Goal: Transaction & Acquisition: Purchase product/service

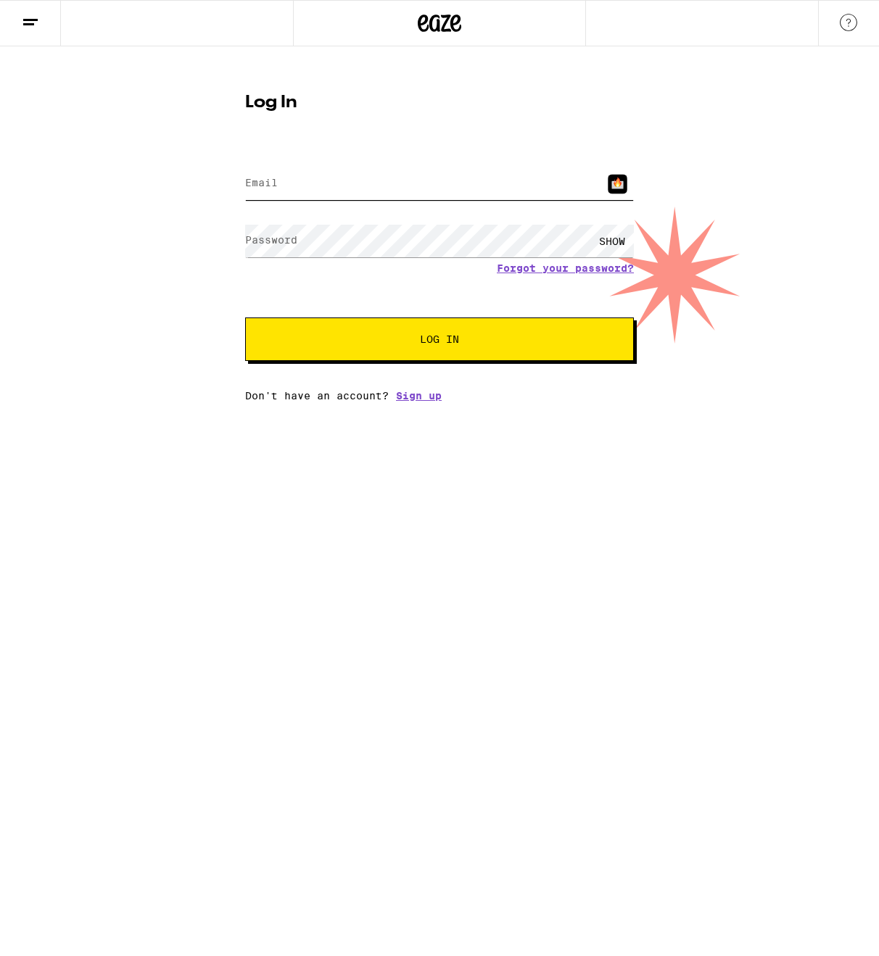
type input "[EMAIL_ADDRESS][DOMAIN_NAME]"
click at [454, 342] on span "Log In" at bounding box center [439, 339] width 39 height 10
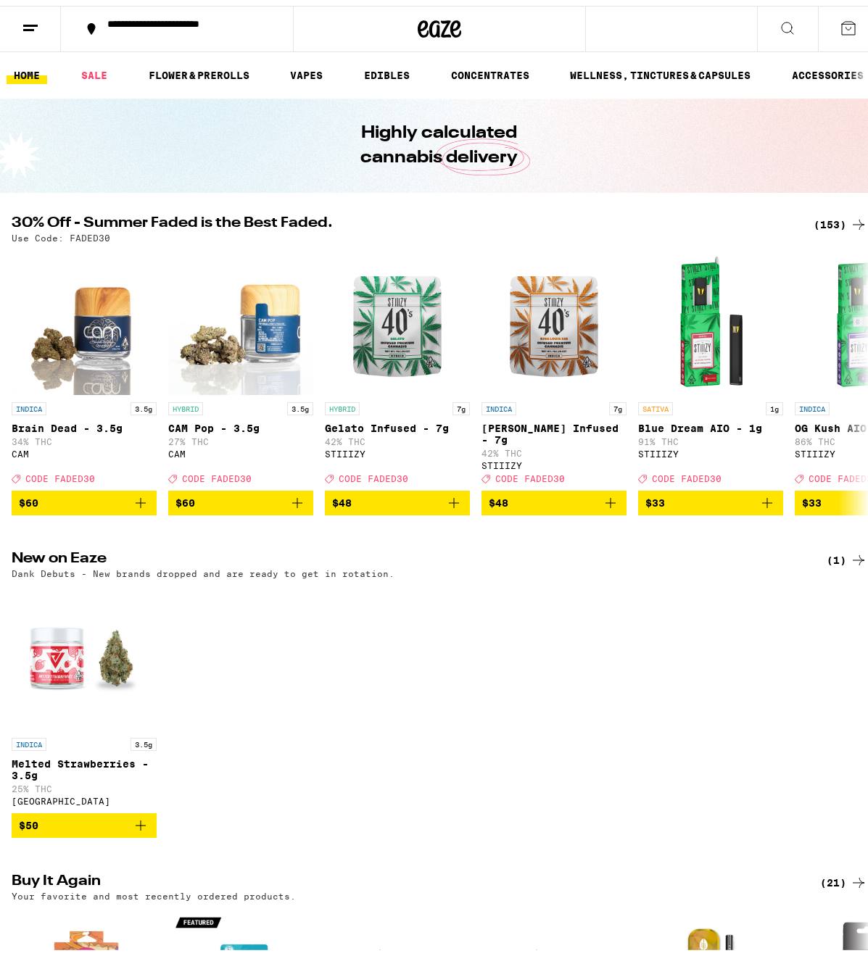
click at [141, 26] on div "**********" at bounding box center [184, 23] width 169 height 20
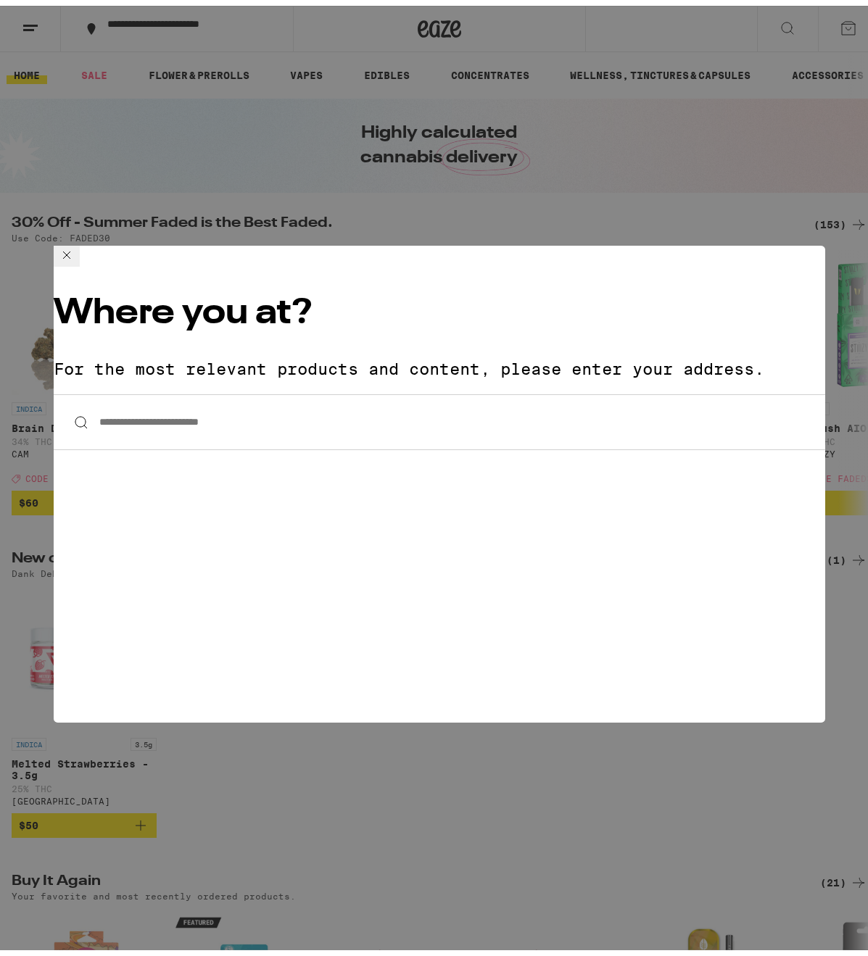
click at [222, 389] on input "**********" at bounding box center [439, 417] width 771 height 56
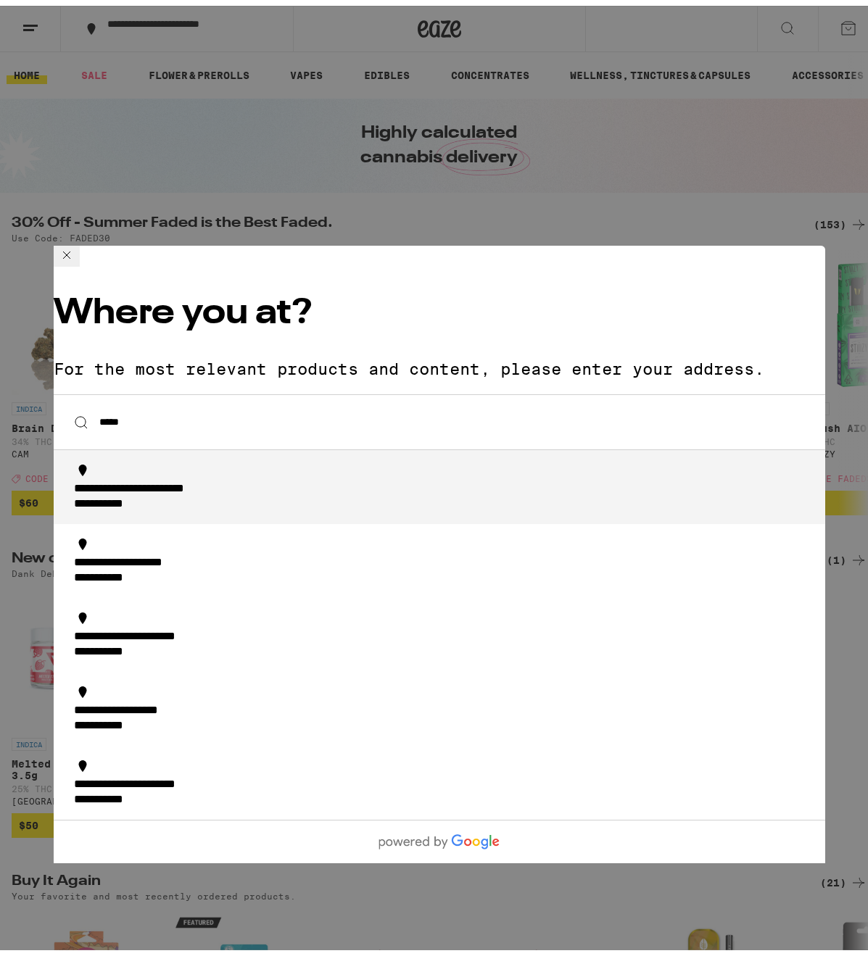
click at [111, 476] on div "**********" at bounding box center [167, 483] width 187 height 15
type input "**********"
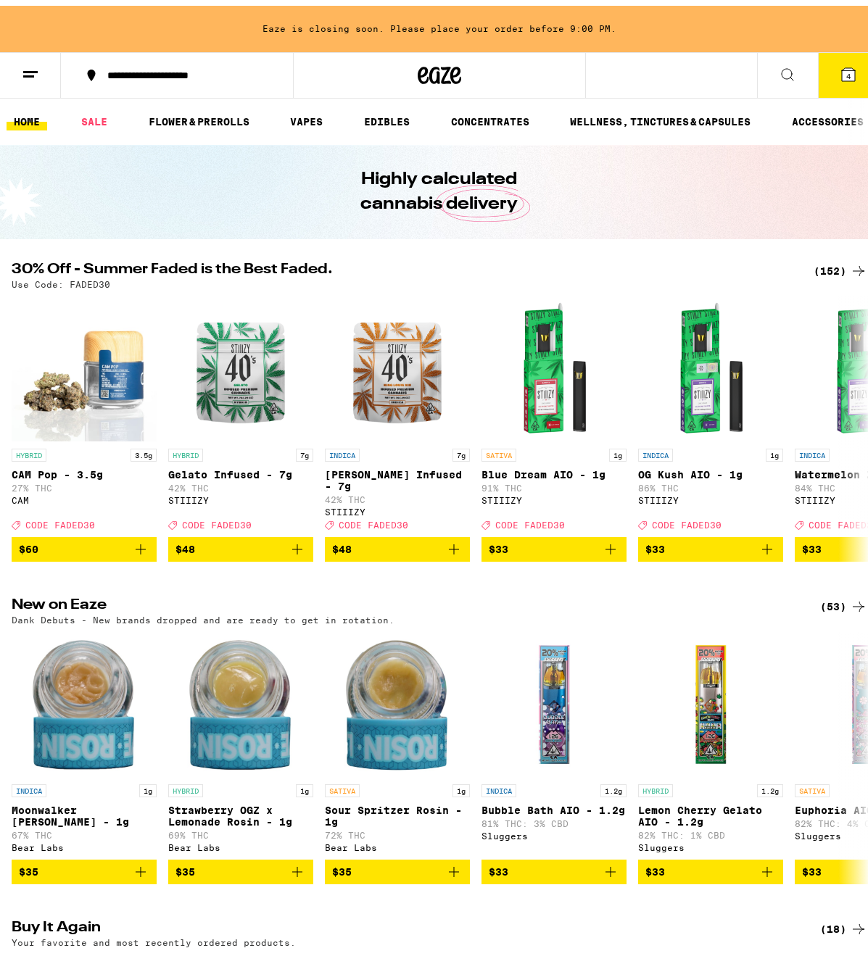
click at [842, 73] on icon at bounding box center [848, 68] width 13 height 13
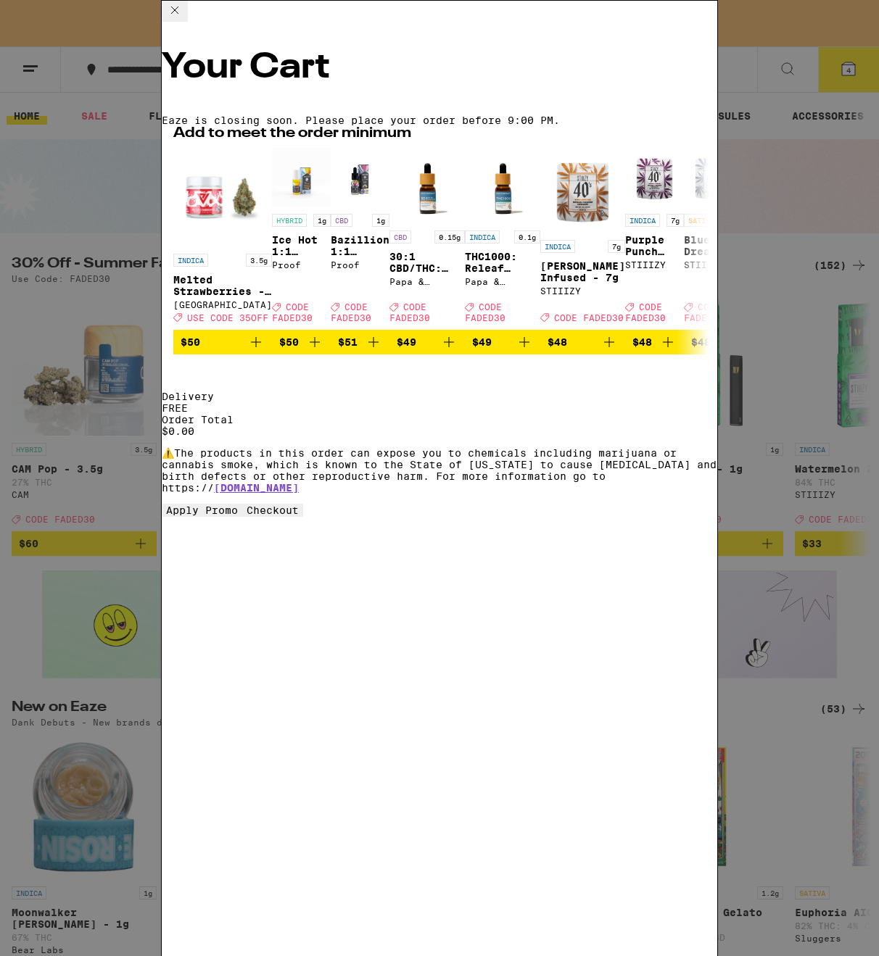
click at [183, 19] on icon at bounding box center [174, 9] width 17 height 17
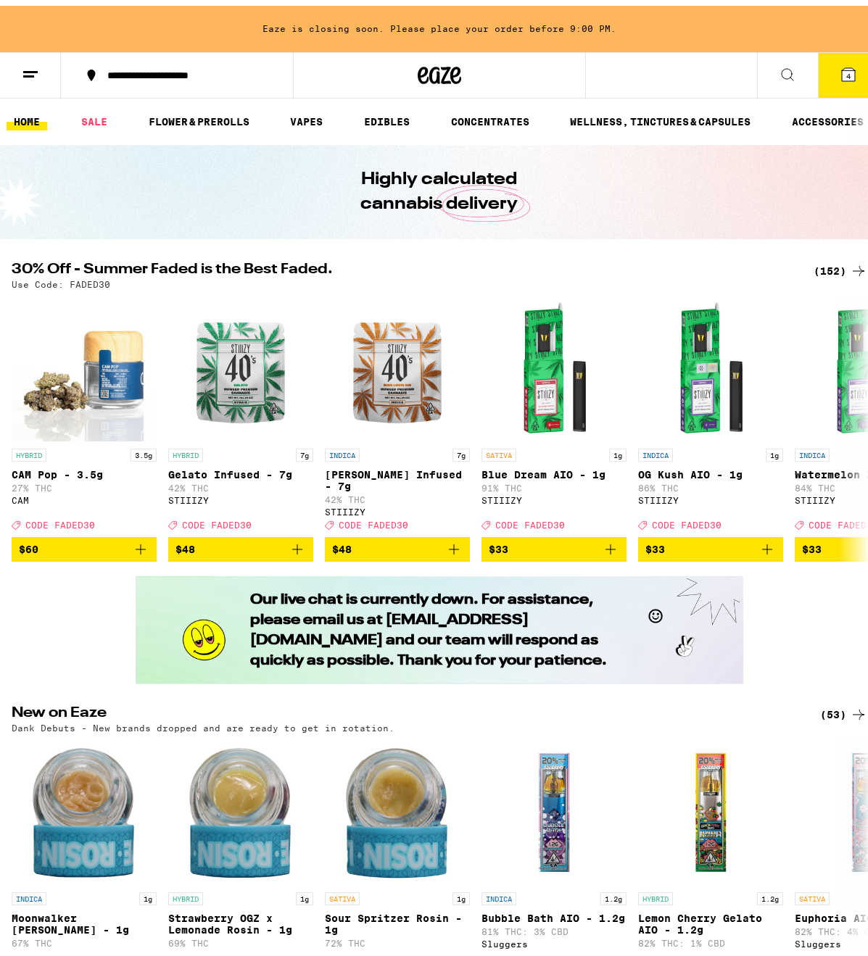
click at [842, 67] on icon at bounding box center [848, 68] width 13 height 13
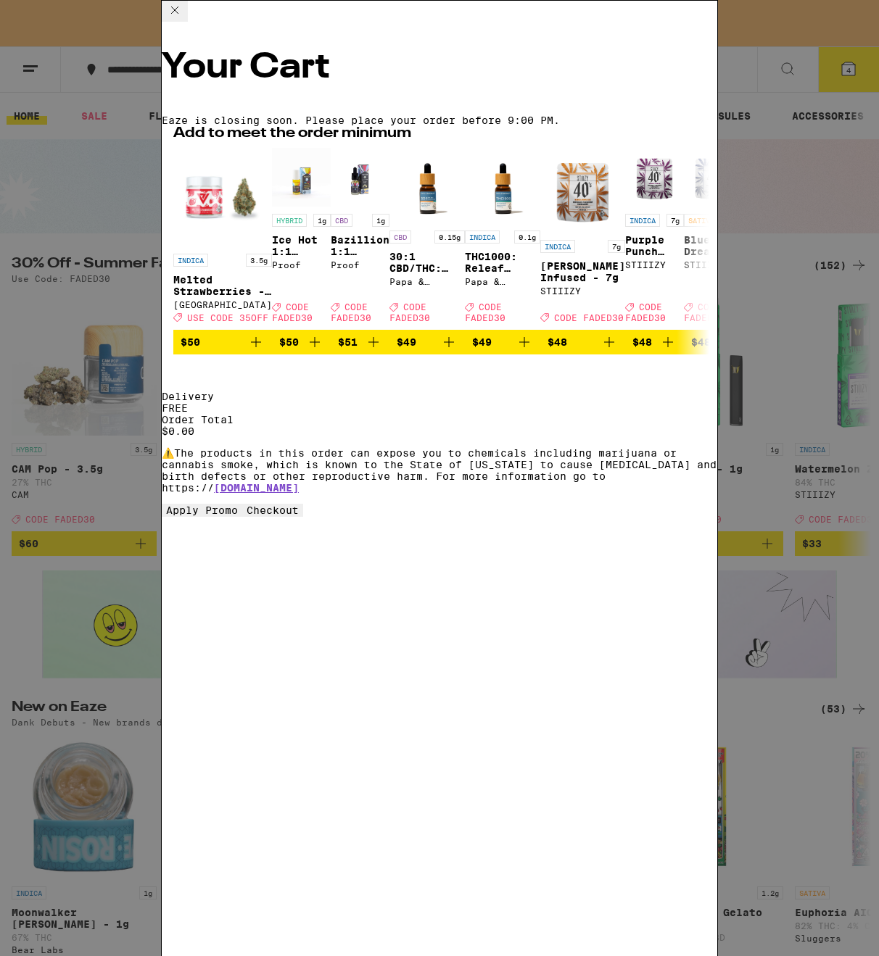
click at [178, 14] on icon at bounding box center [174, 10] width 7 height 7
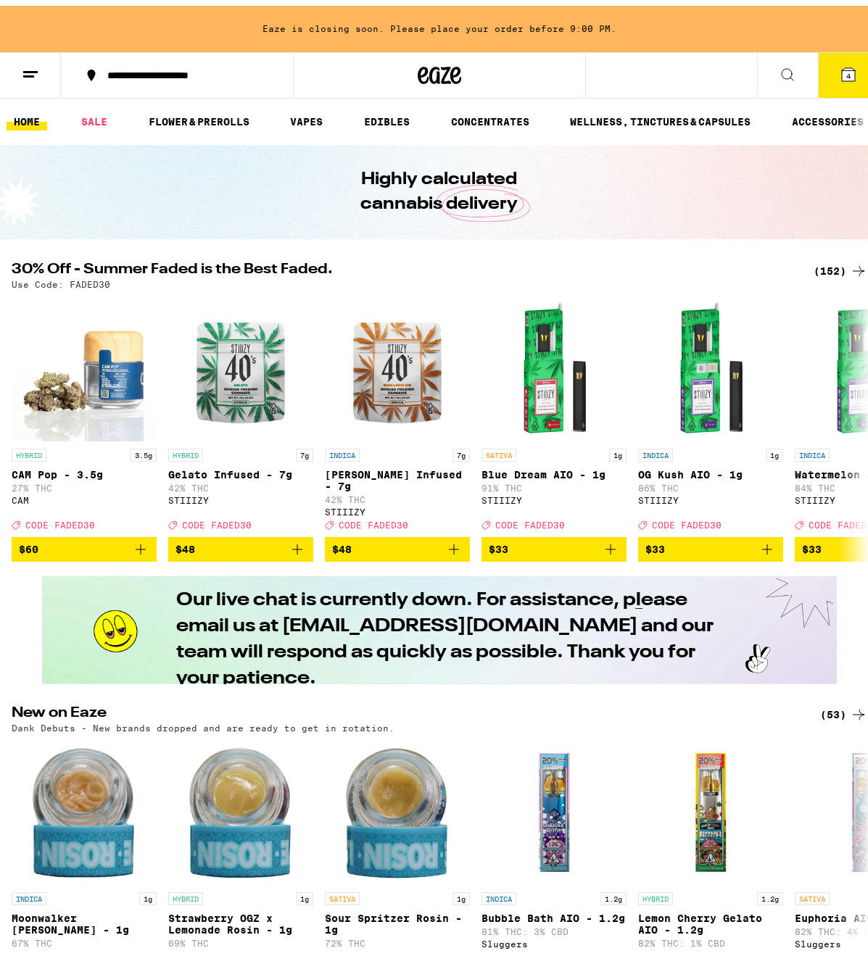
click at [30, 70] on line at bounding box center [28, 70] width 11 height 0
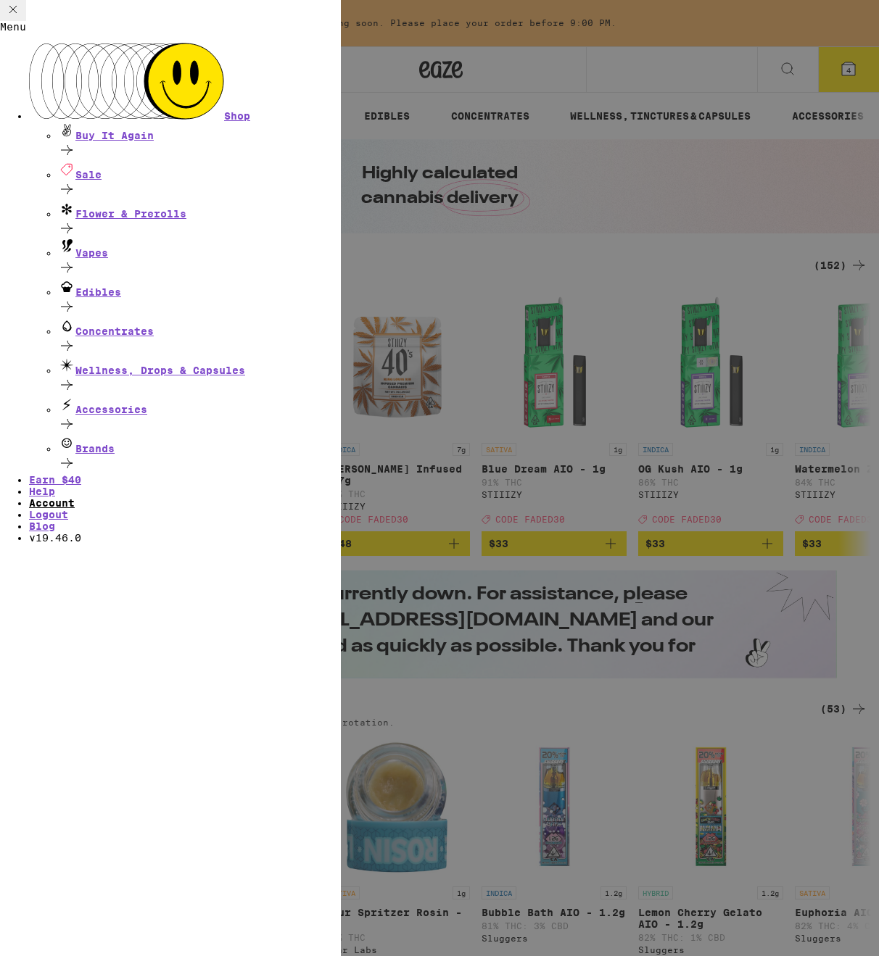
click at [75, 497] on link "Account" at bounding box center [52, 503] width 46 height 12
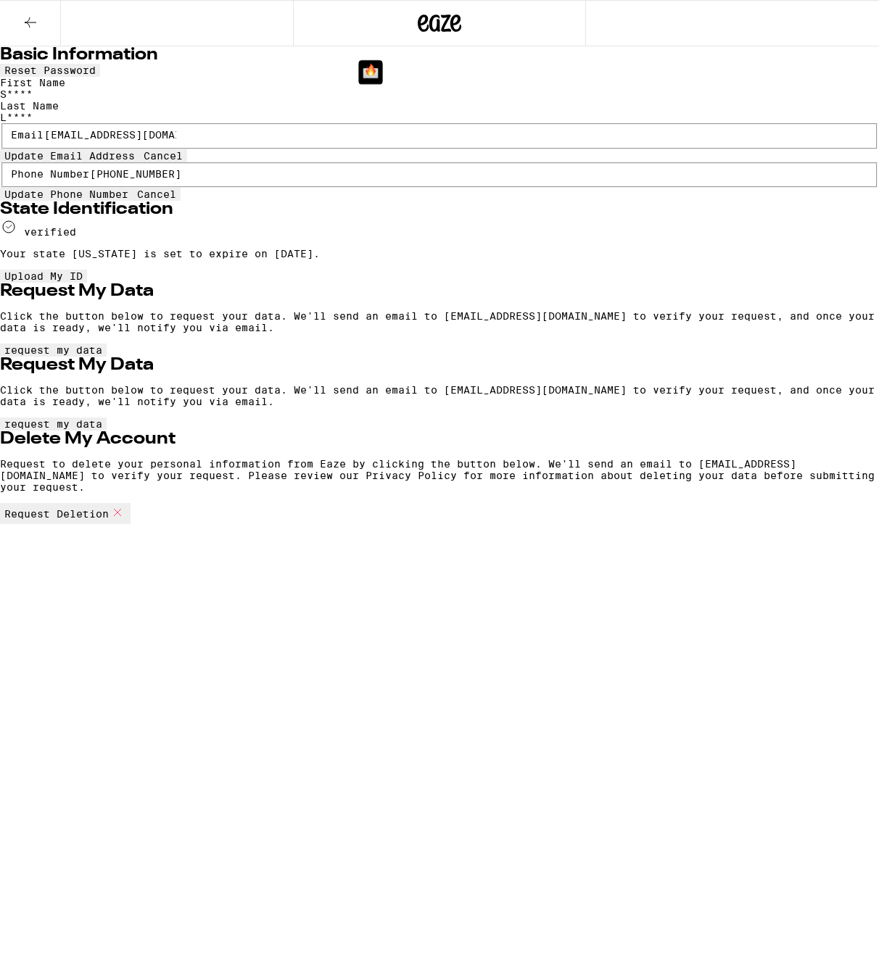
click at [28, 29] on icon at bounding box center [30, 22] width 17 height 17
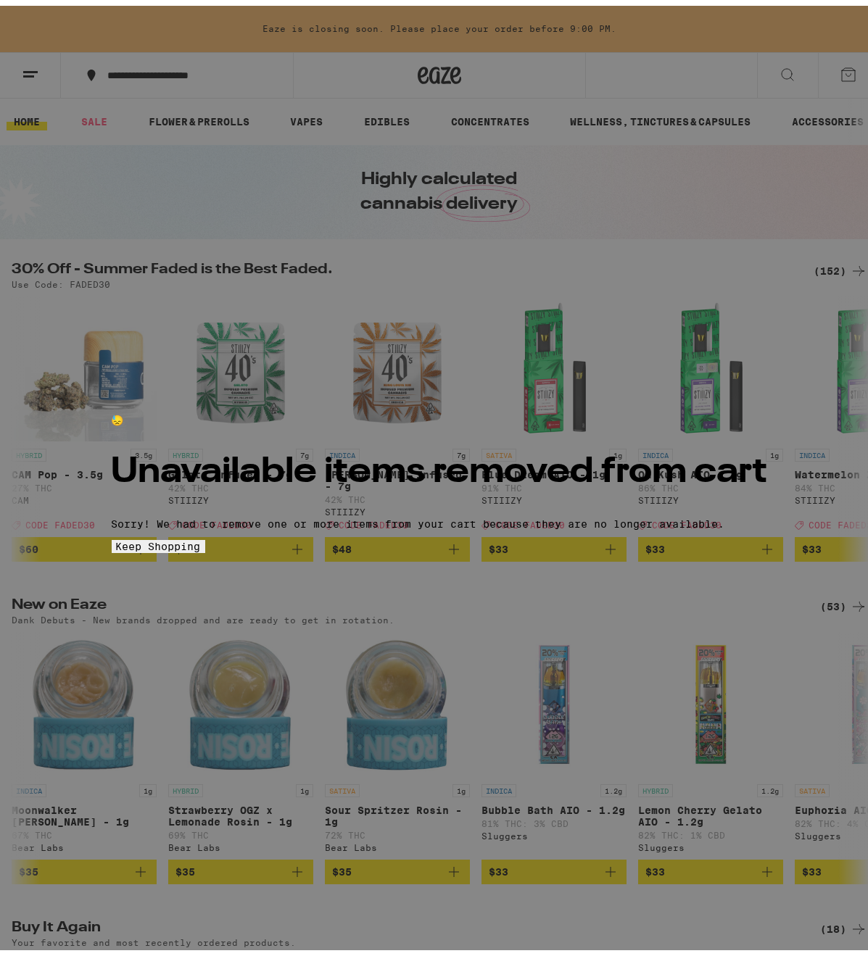
click at [458, 524] on p "Sorry! We had to remove one or more items from your cart because they are no lo…" at bounding box center [440, 519] width 656 height 12
click at [441, 524] on p "Sorry! We had to remove one or more items from your cart because they are no lo…" at bounding box center [440, 519] width 656 height 12
click at [201, 547] on span "Keep Shopping" at bounding box center [158, 541] width 85 height 12
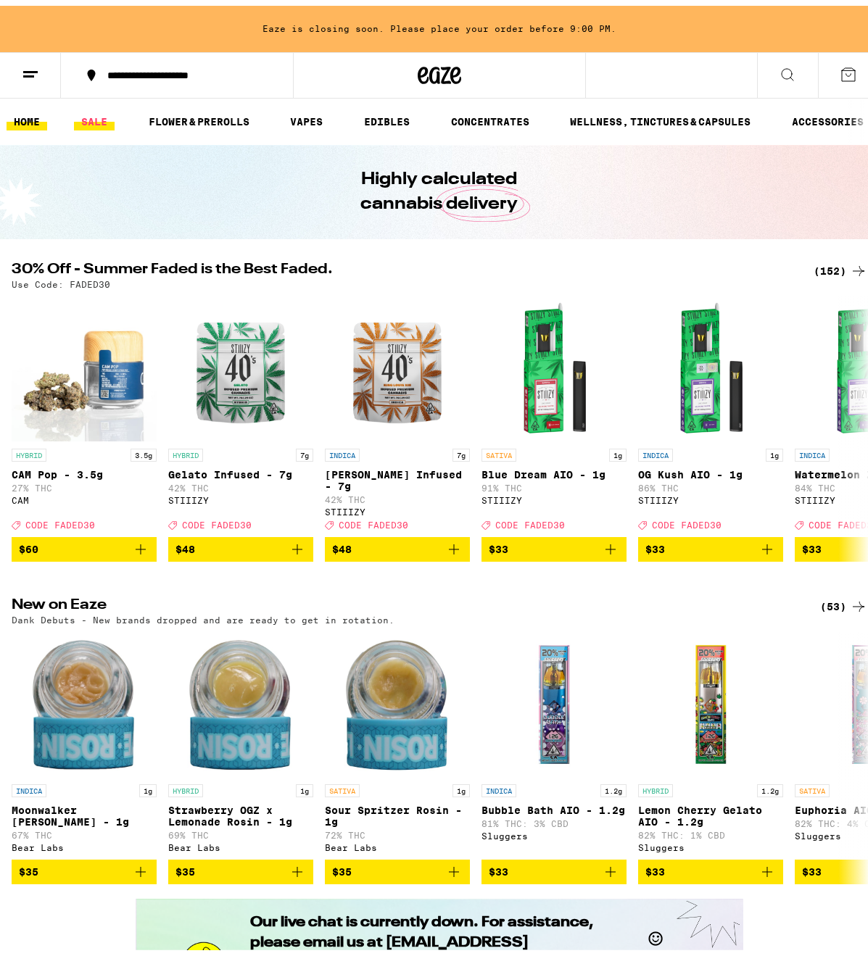
click at [97, 113] on link "SALE" at bounding box center [94, 115] width 41 height 17
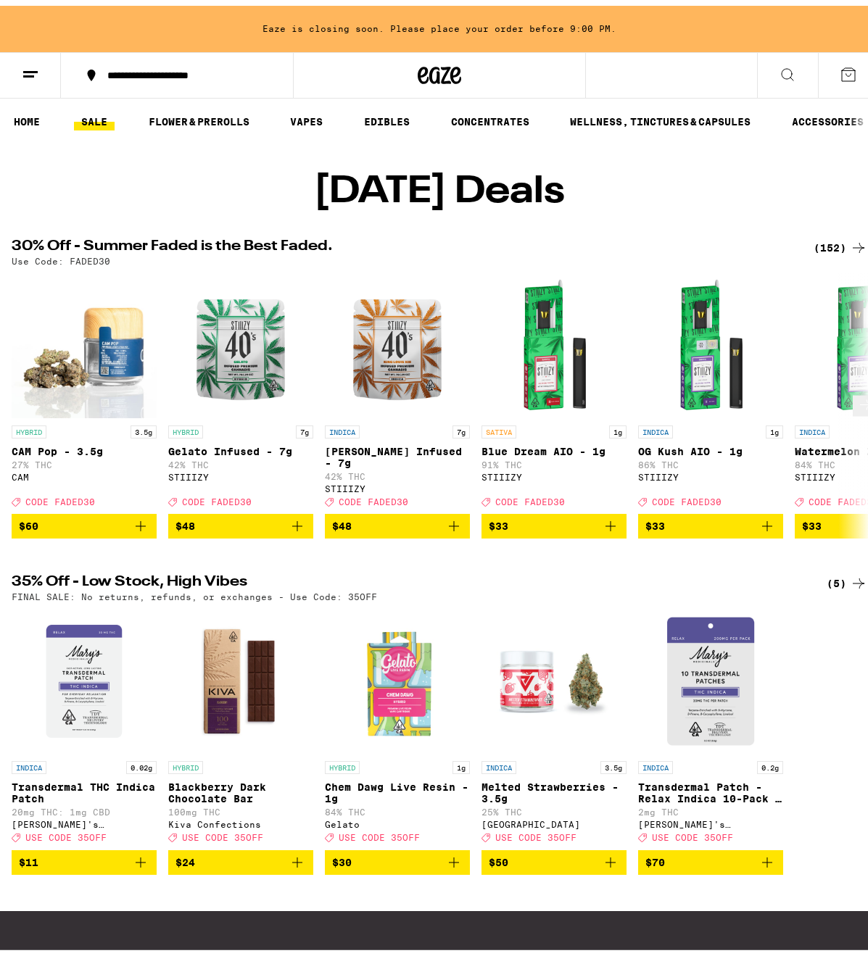
scroll to position [221, 0]
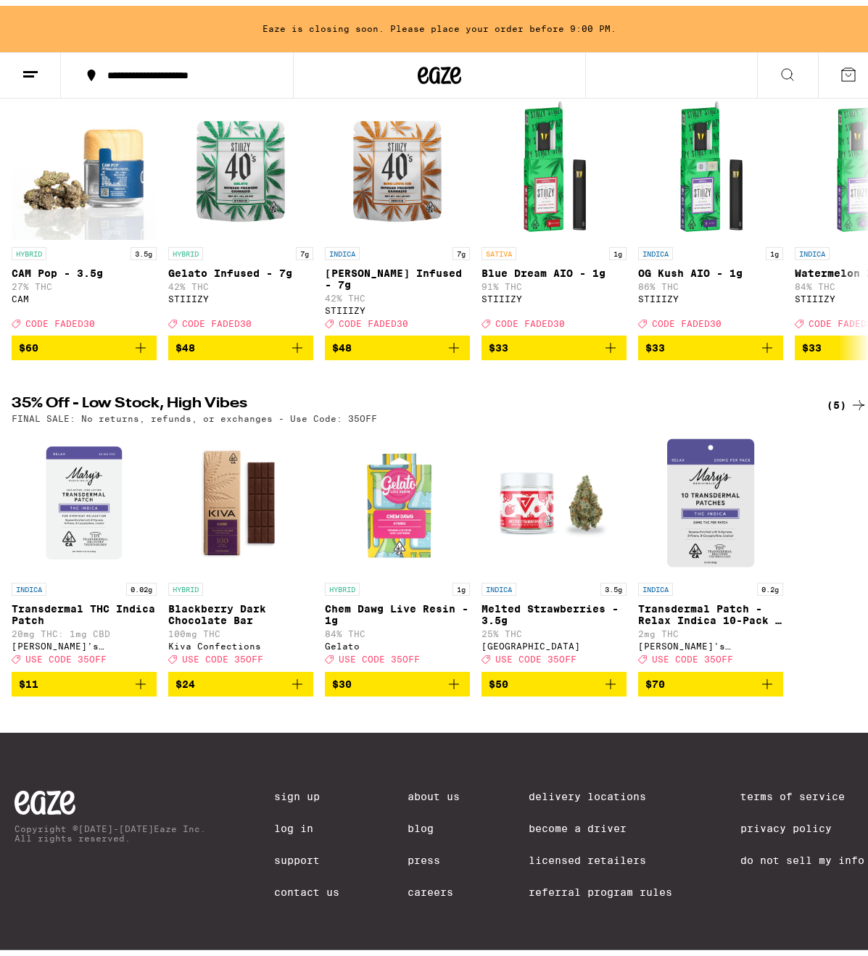
click at [834, 391] on div "(5)" at bounding box center [847, 399] width 41 height 17
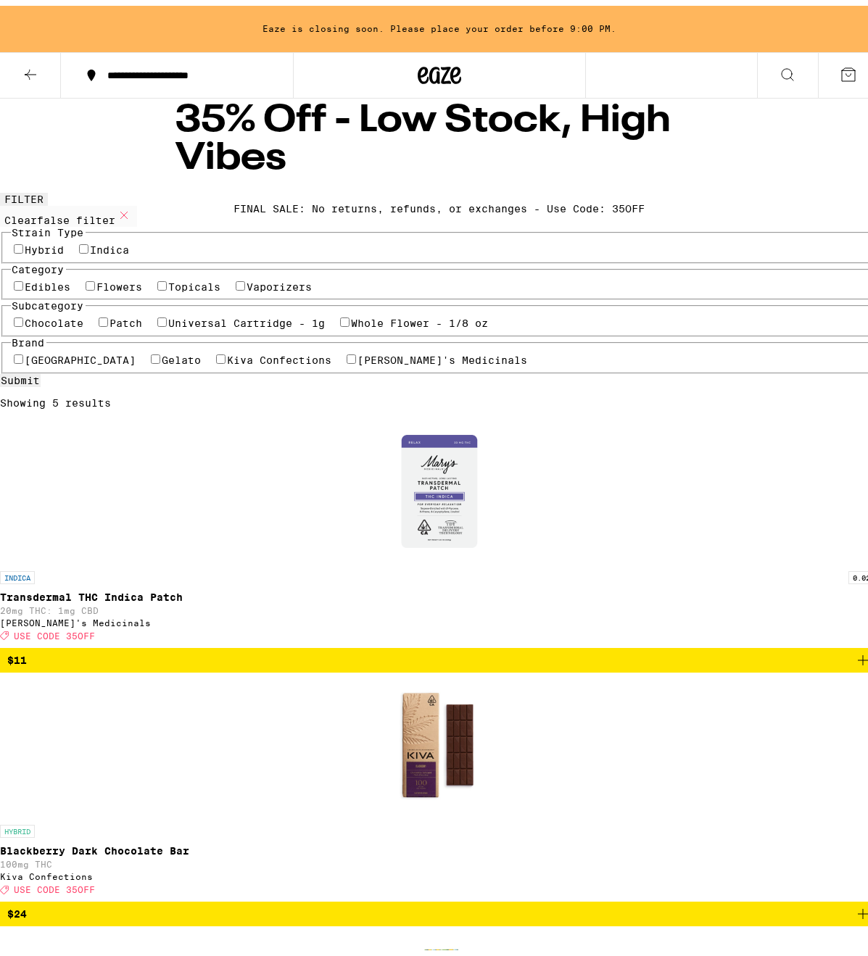
click at [30, 69] on icon at bounding box center [30, 68] width 17 height 17
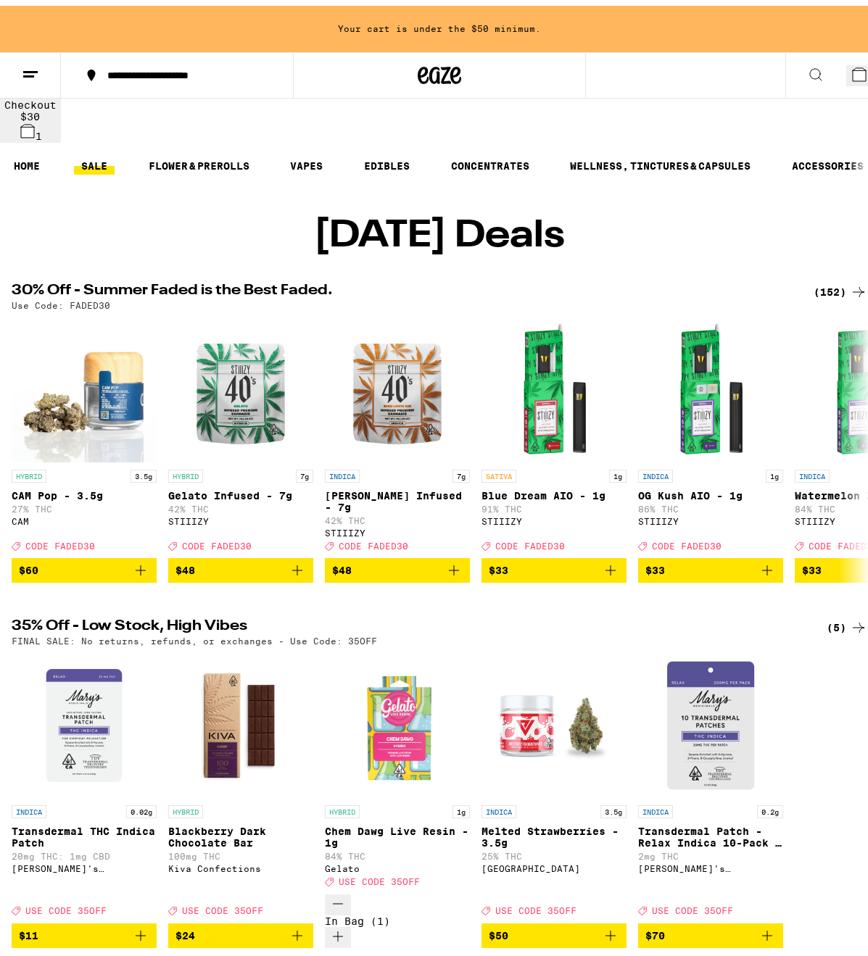
click at [819, 278] on div "(152)" at bounding box center [841, 286] width 54 height 17
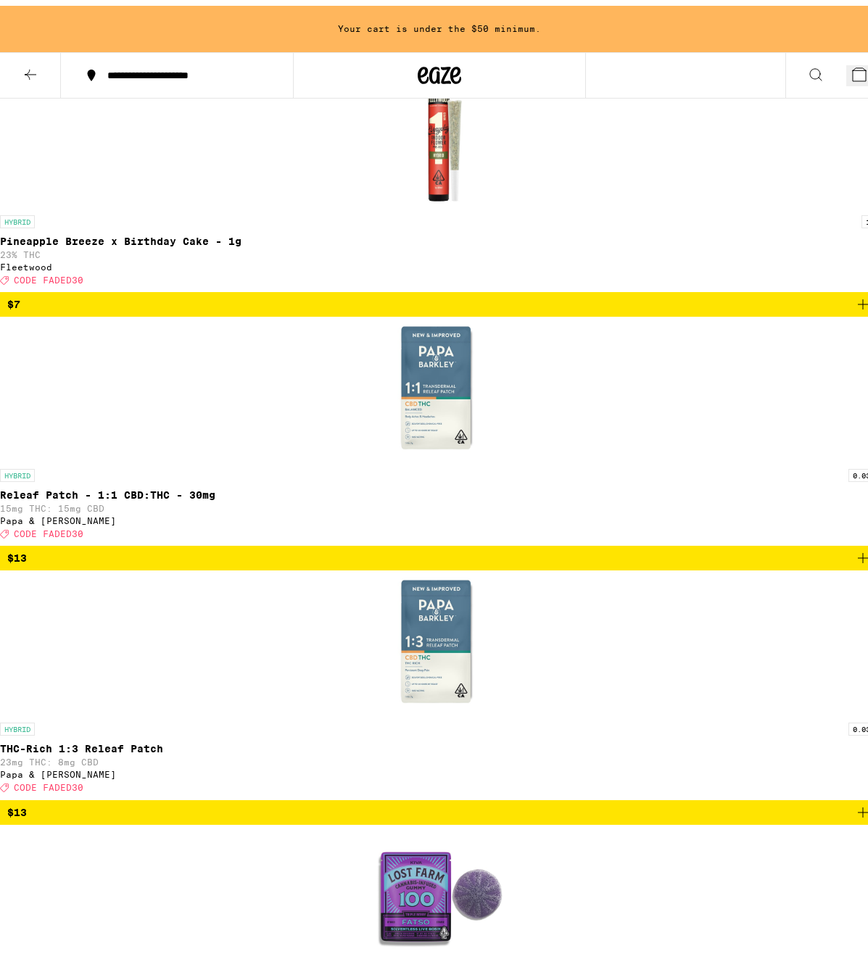
scroll to position [3711, 0]
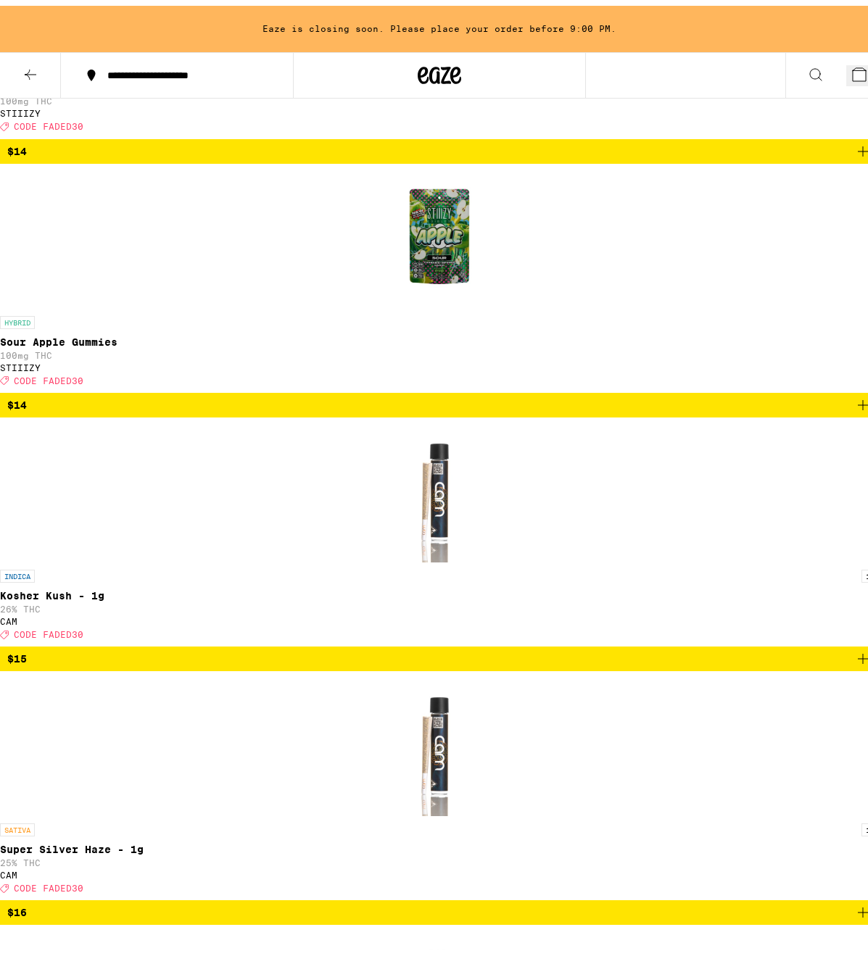
scroll to position [5122, 0]
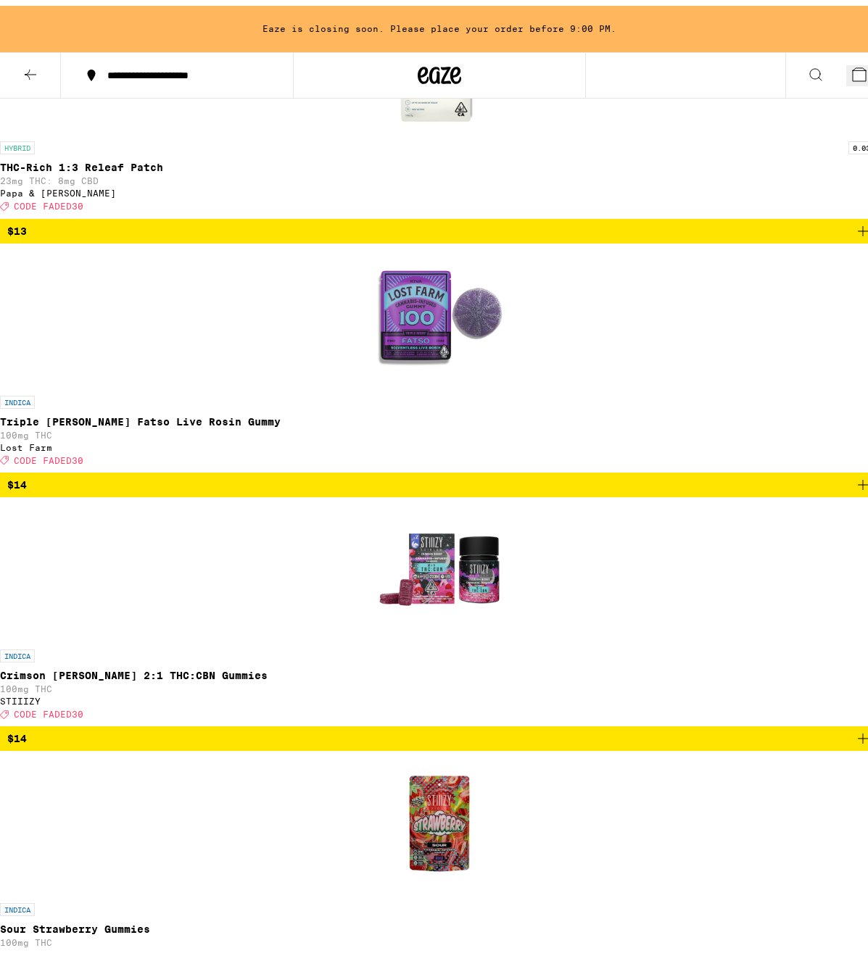
scroll to position [3736, 0]
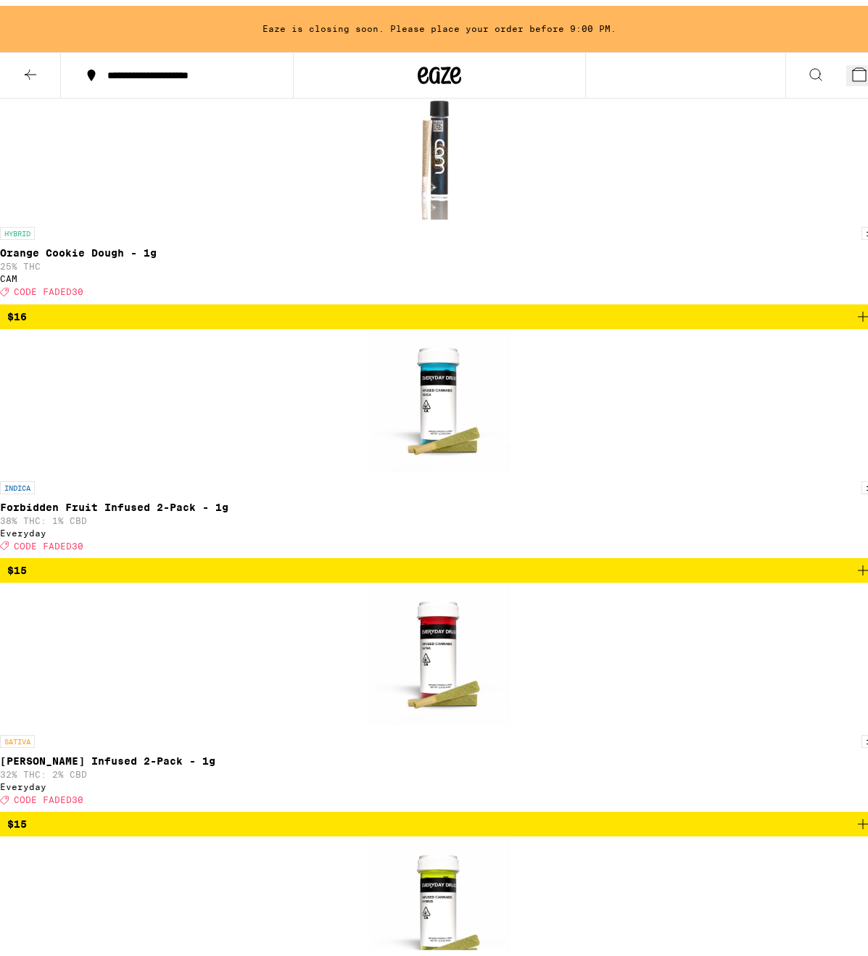
scroll to position [5025, 0]
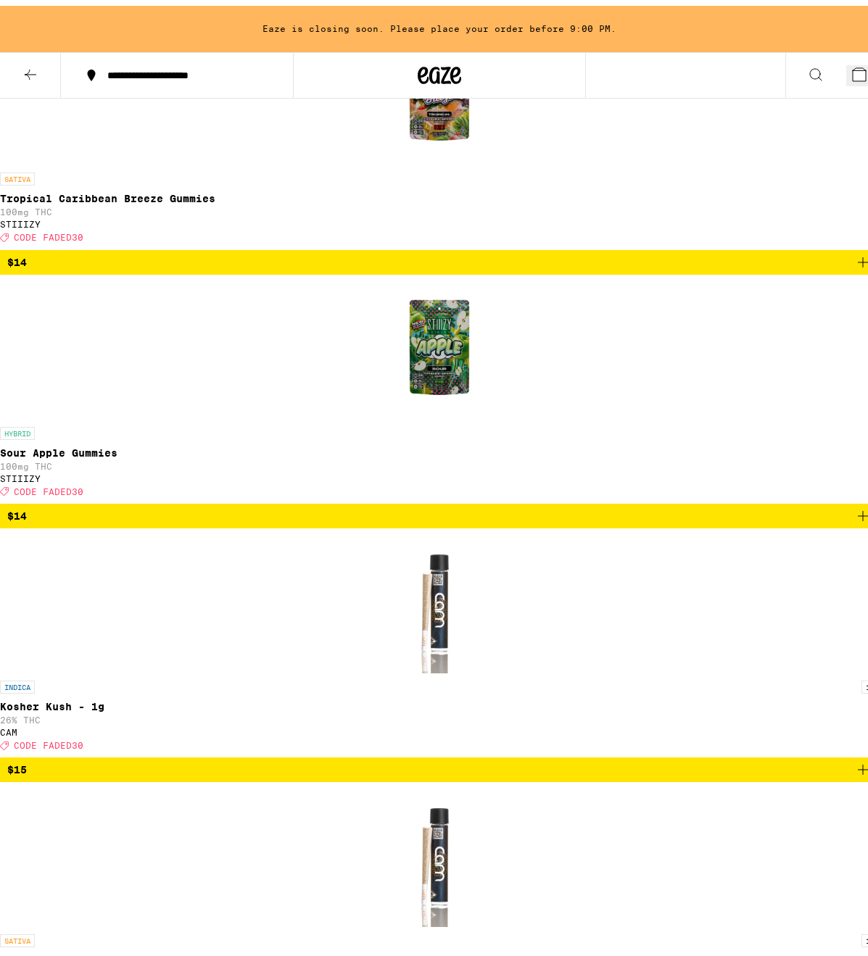
click at [853, 67] on icon at bounding box center [859, 68] width 13 height 13
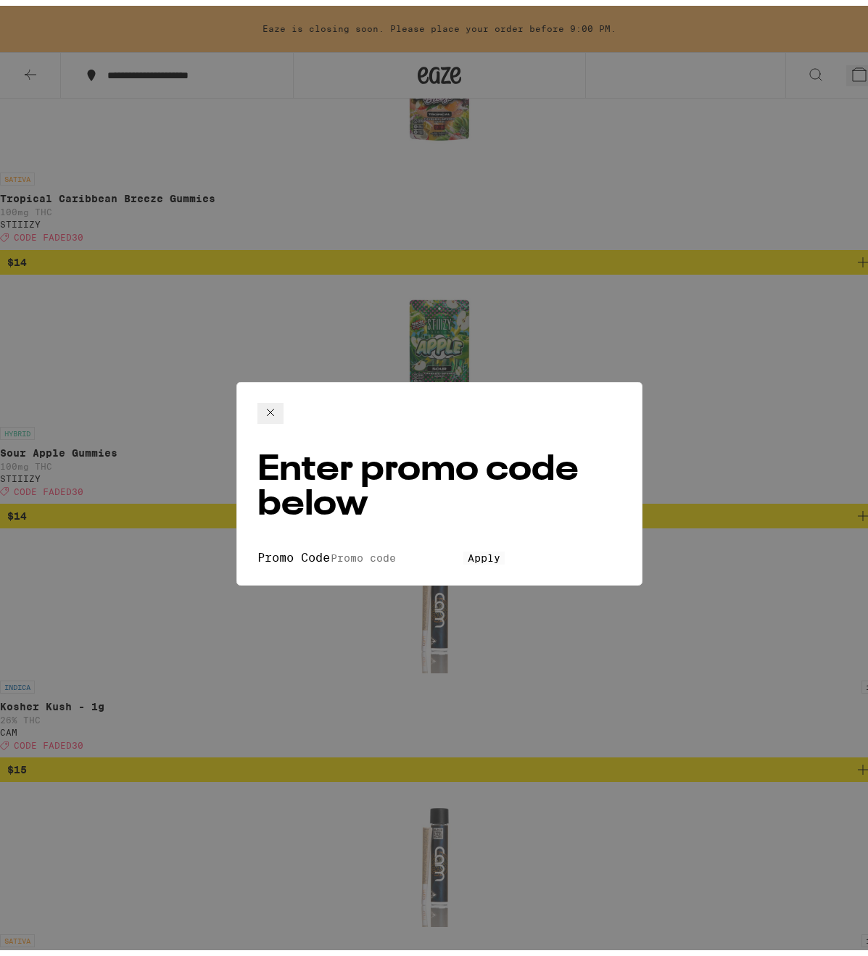
click at [330, 546] on input "Promo Code" at bounding box center [396, 552] width 133 height 13
type input "faded30"
click at [463, 546] on button "Apply" at bounding box center [483, 552] width 41 height 13
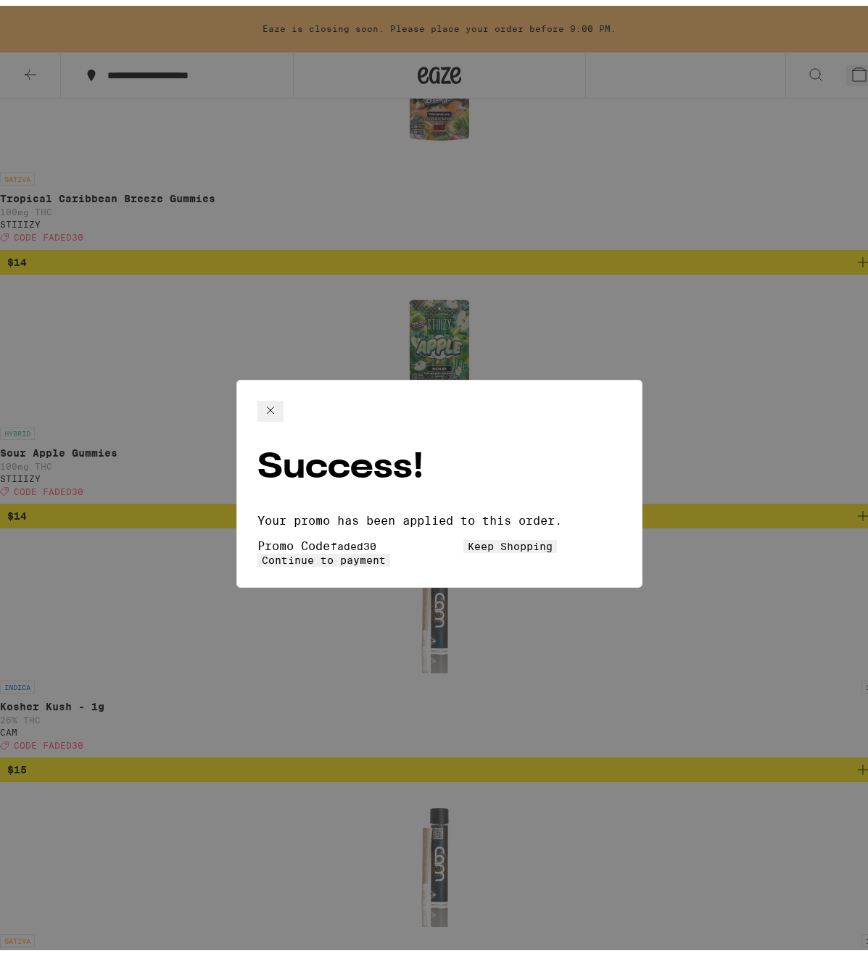
click at [386, 549] on span "Continue to payment" at bounding box center [324, 555] width 124 height 12
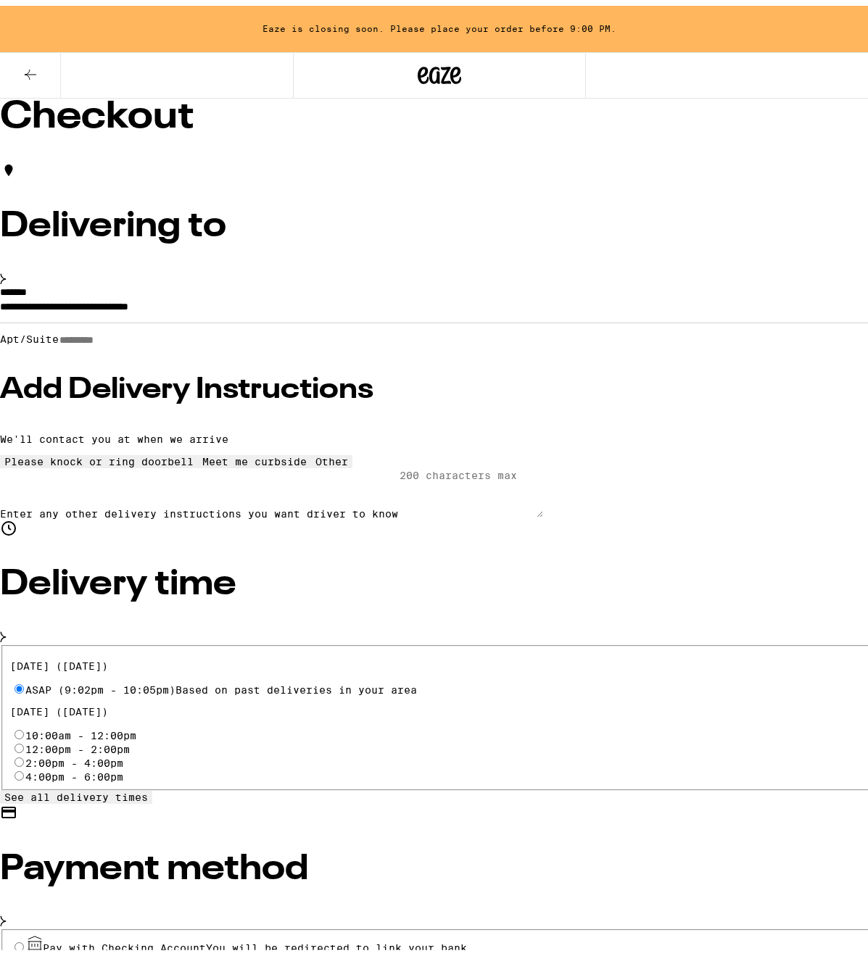
click at [31, 73] on icon at bounding box center [30, 68] width 17 height 17
